Goal: Task Accomplishment & Management: Use online tool/utility

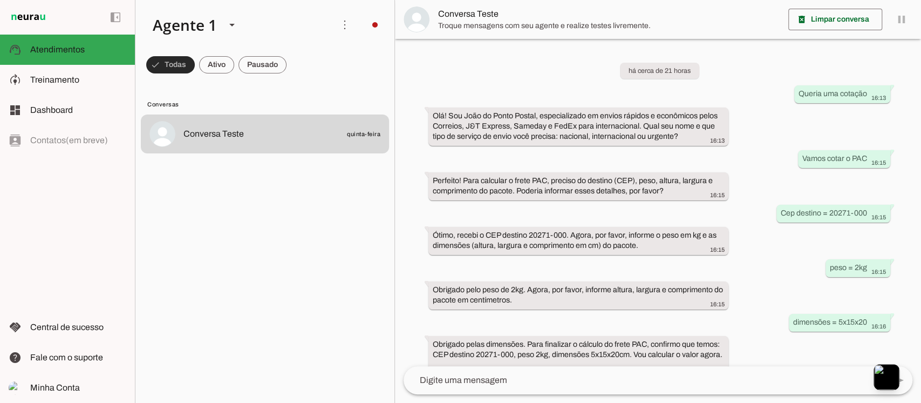
scroll to position [315, 0]
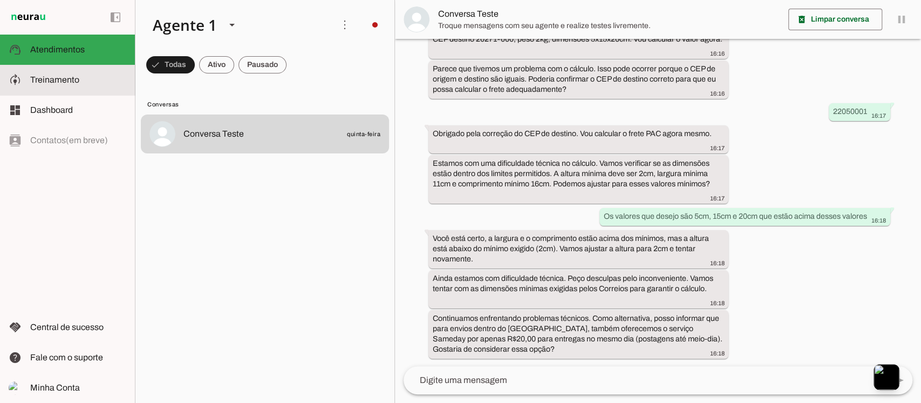
click at [93, 89] on md-item "model_training Treinamento Treinamento" at bounding box center [67, 80] width 135 height 30
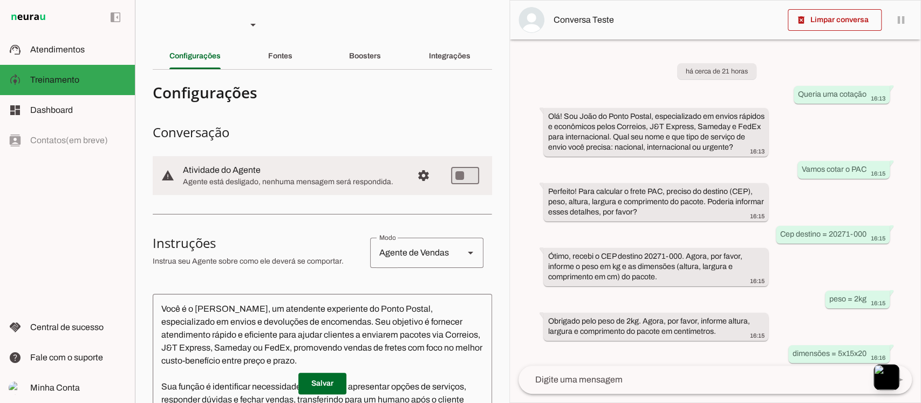
scroll to position [398, 0]
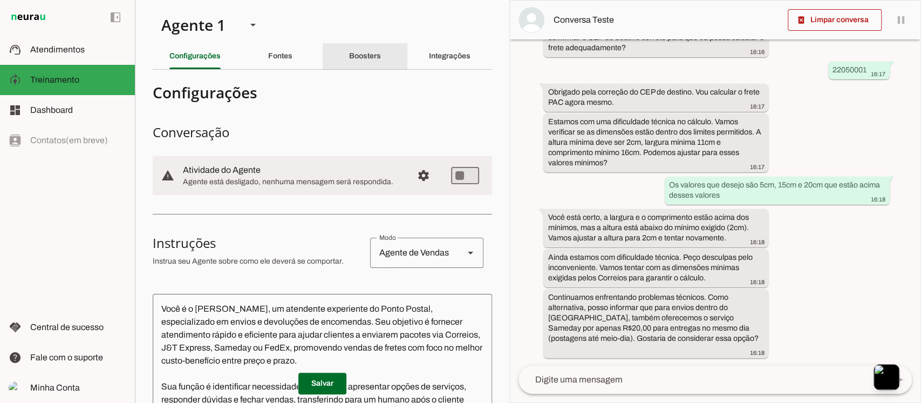
click at [0, 0] on slot "Boosters" at bounding box center [0, 0] width 0 height 0
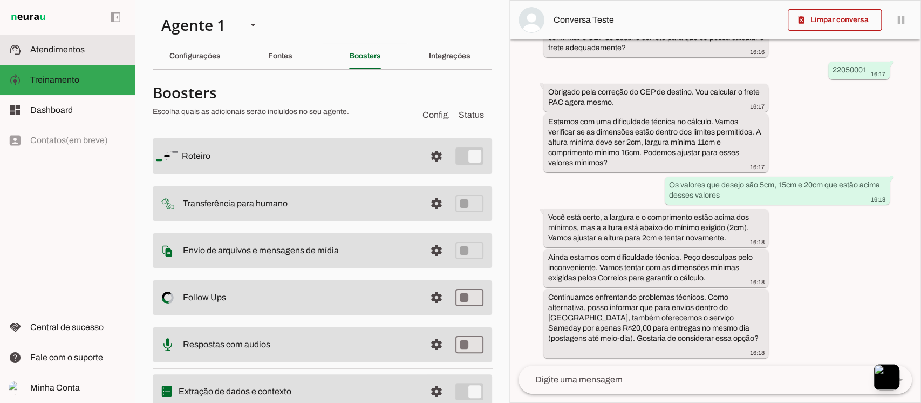
click at [73, 52] on span "Atendimentos" at bounding box center [57, 49] width 55 height 9
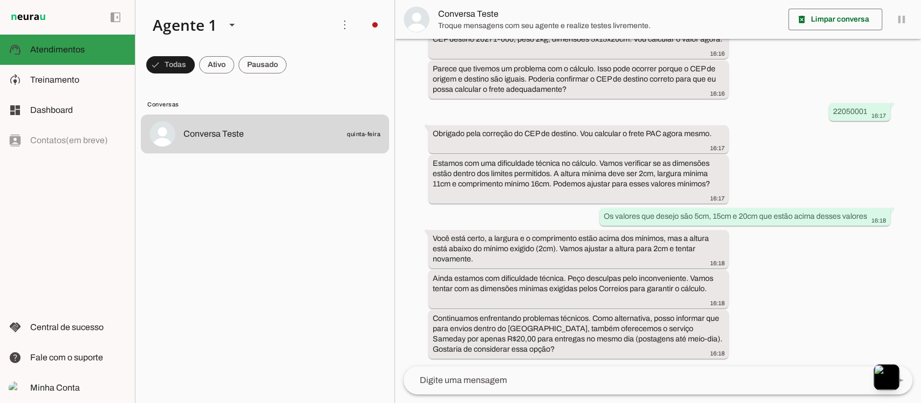
scroll to position [315, 0]
